Goal: Check status

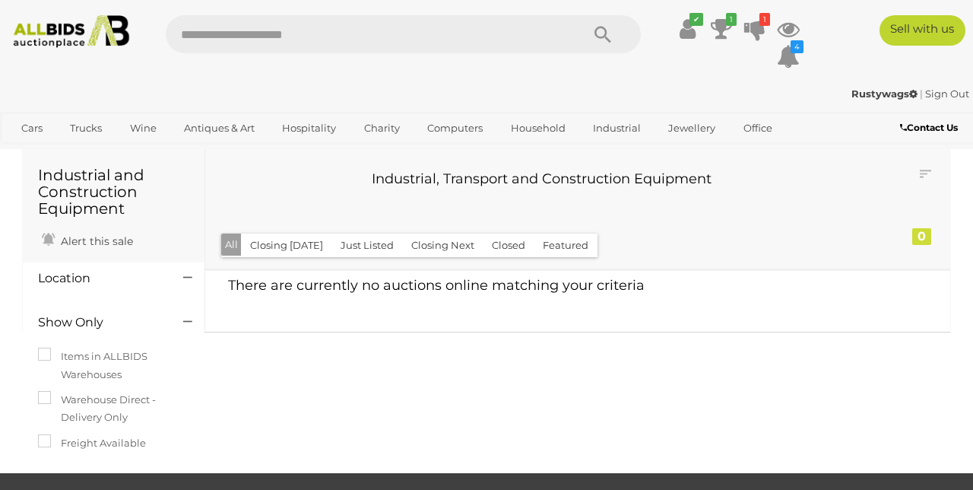
click at [707, 21] on ul "✔ Your account is up to date Transaction History Current Bids" at bounding box center [729, 43] width 154 height 56
click at [690, 13] on icon "✔" at bounding box center [697, 19] width 14 height 13
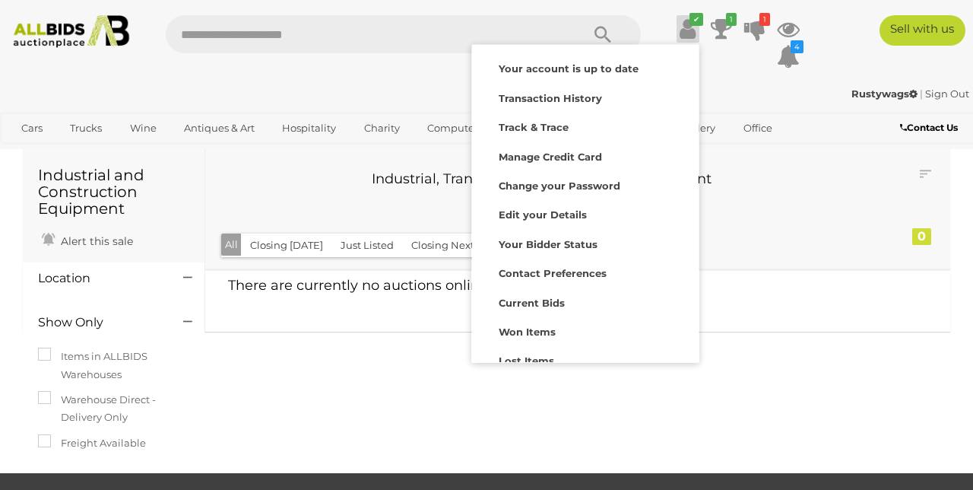
click at [529, 298] on strong "Current Bids" at bounding box center [532, 303] width 66 height 12
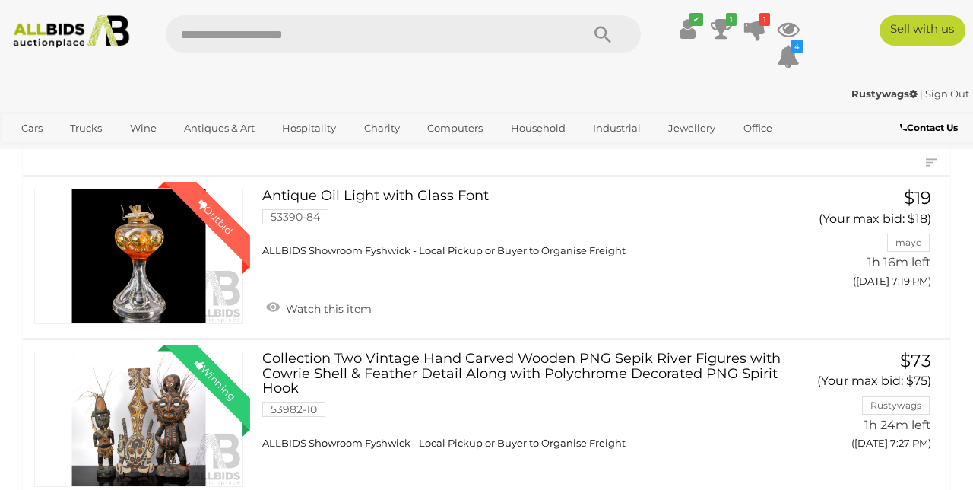
scroll to position [128, 0]
